Goal: Task Accomplishment & Management: Use online tool/utility

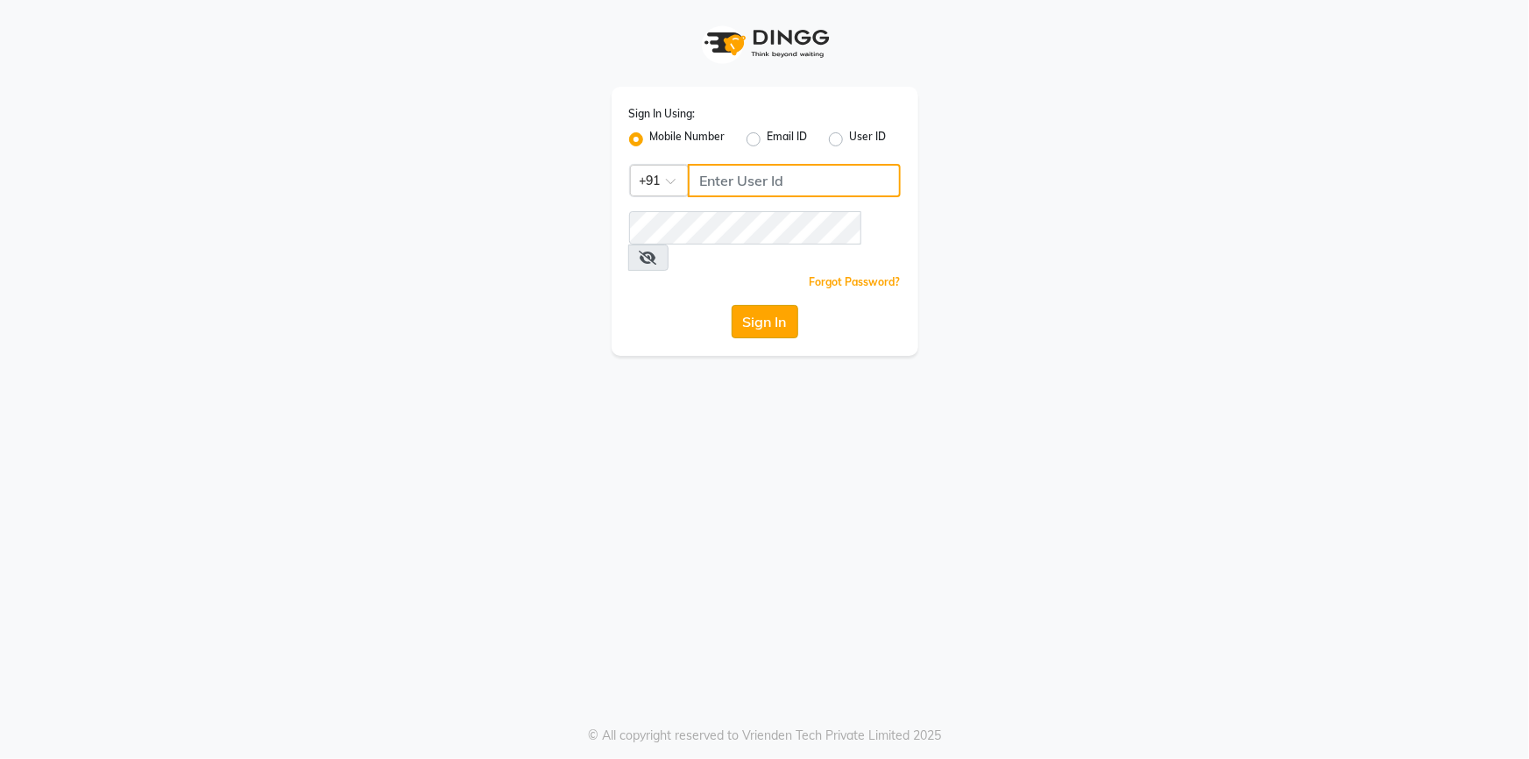
type input "9842744220"
click at [739, 305] on button "Sign In" at bounding box center [765, 321] width 67 height 33
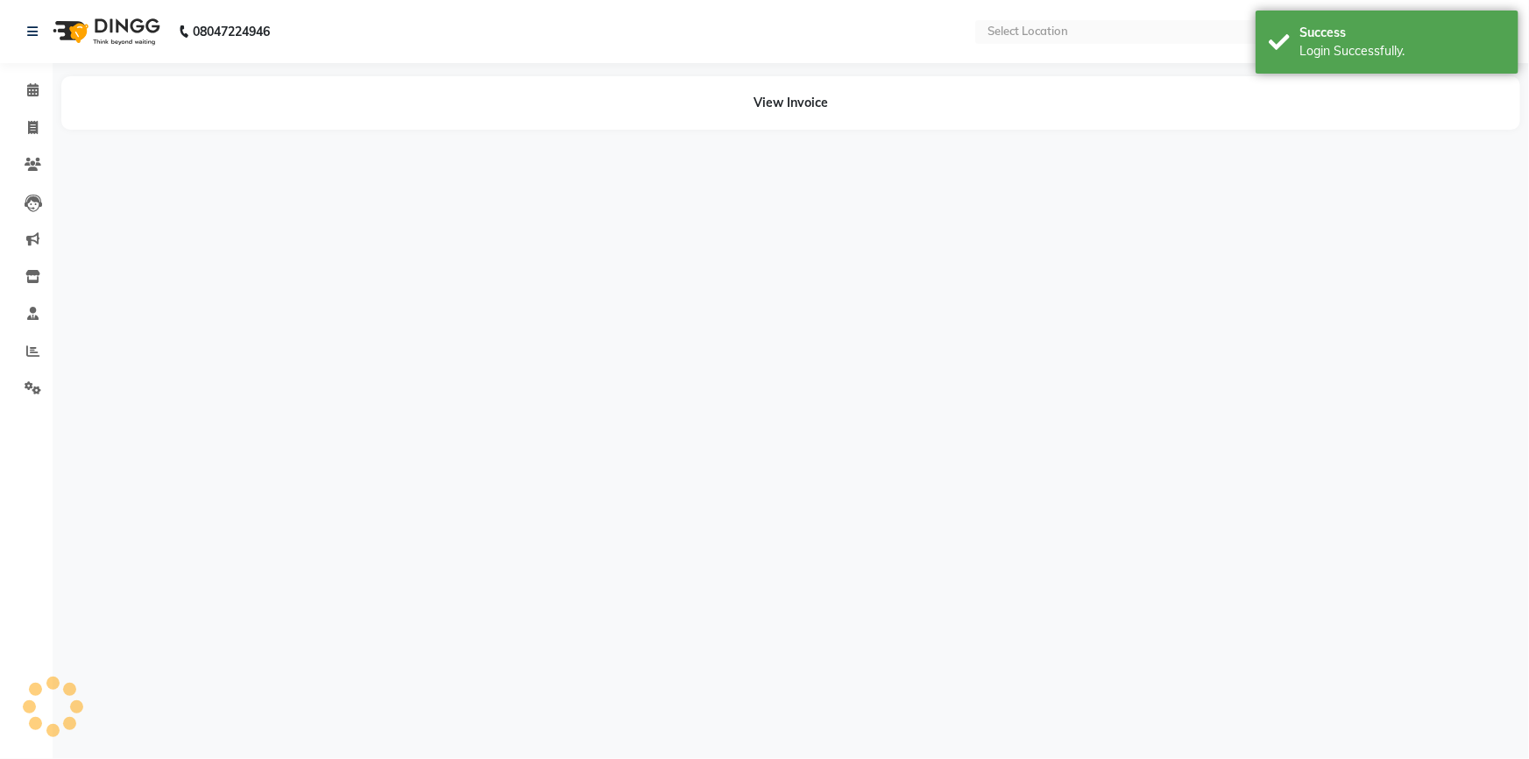
select select "en"
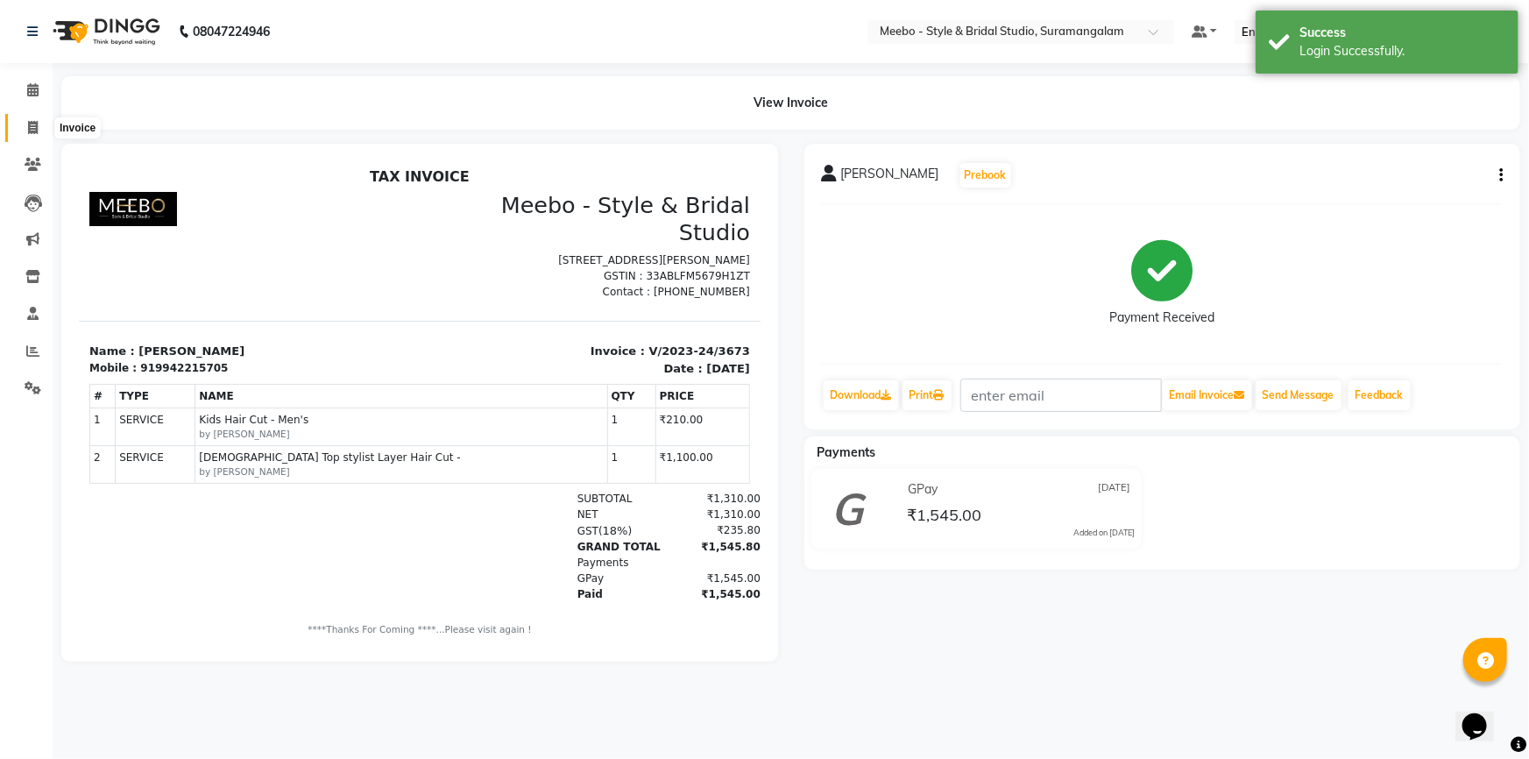
click at [44, 122] on span at bounding box center [33, 128] width 31 height 20
select select "12"
select select "service"
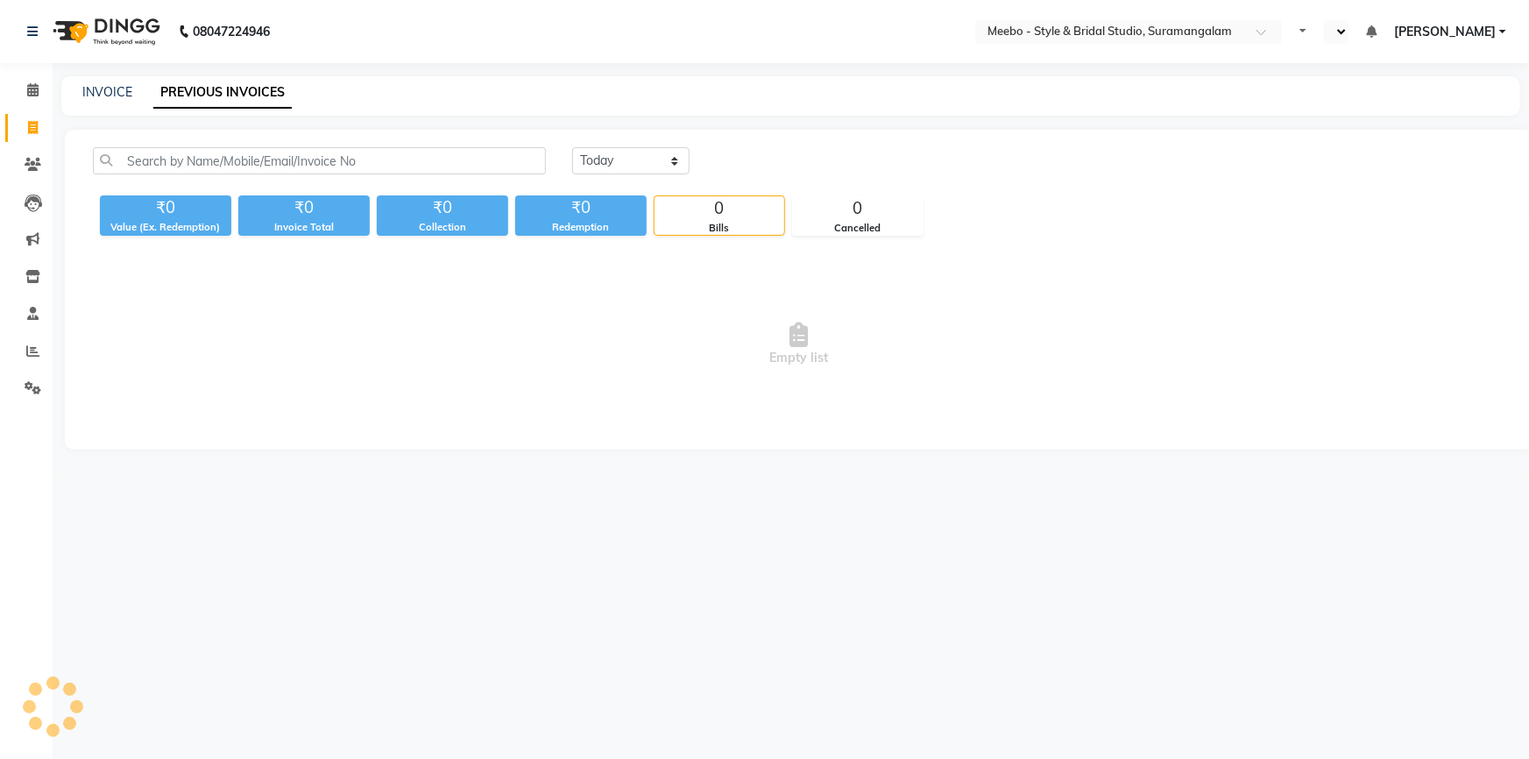
select select "en"
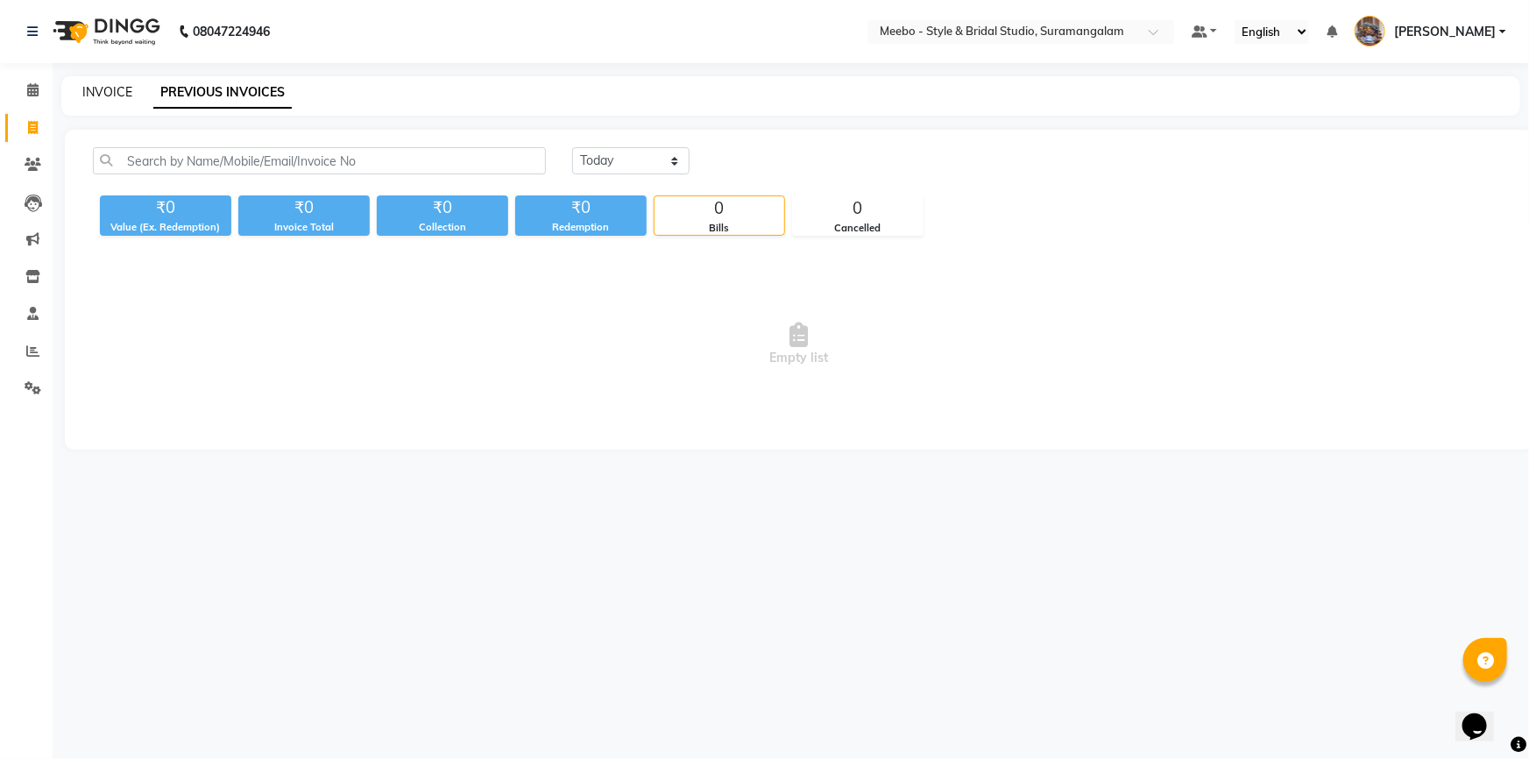
click at [107, 89] on link "INVOICE" at bounding box center [107, 92] width 50 height 16
select select "12"
select select "service"
